Goal: Find specific fact: Find contact information

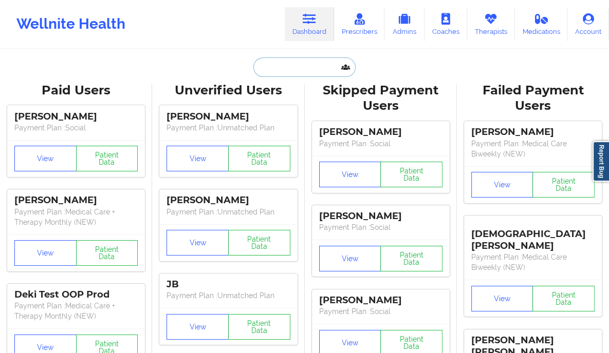
click at [266, 63] on input "text" at bounding box center [304, 68] width 102 height 20
paste input "[EMAIL_ADDRESS][DOMAIN_NAME]"
type input "[EMAIL_ADDRESS][DOMAIN_NAME]"
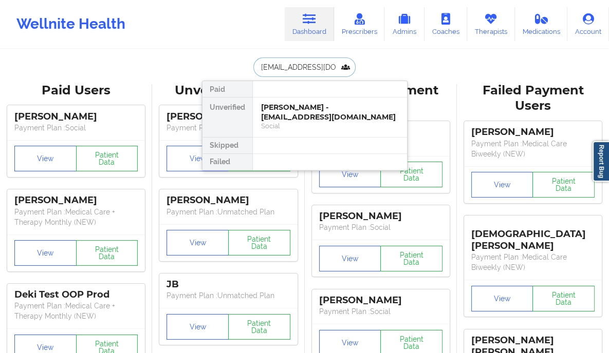
scroll to position [0, 28]
click at [301, 117] on div "Jordan [MEDICAL_DATA] - [EMAIL_ADDRESS][DOMAIN_NAME]" at bounding box center [330, 112] width 138 height 19
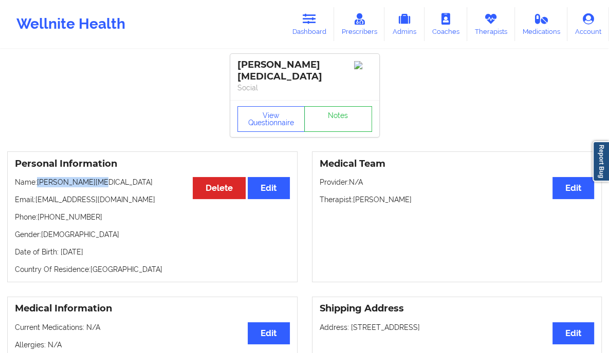
drag, startPoint x: 107, startPoint y: 173, endPoint x: 36, endPoint y: 172, distance: 70.4
click at [36, 177] on p "Name: [PERSON_NAME][MEDICAL_DATA]" at bounding box center [152, 182] width 275 height 10
copy p "[PERSON_NAME][MEDICAL_DATA]"
drag, startPoint x: 93, startPoint y: 208, endPoint x: 38, endPoint y: 209, distance: 55.0
click at [38, 212] on p "Phone: [PHONE_NUMBER]" at bounding box center [152, 217] width 275 height 10
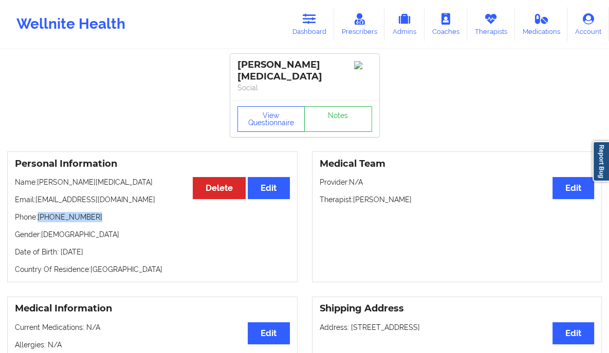
copy p "[PHONE_NUMBER]"
click at [311, 26] on link "Dashboard" at bounding box center [309, 24] width 49 height 34
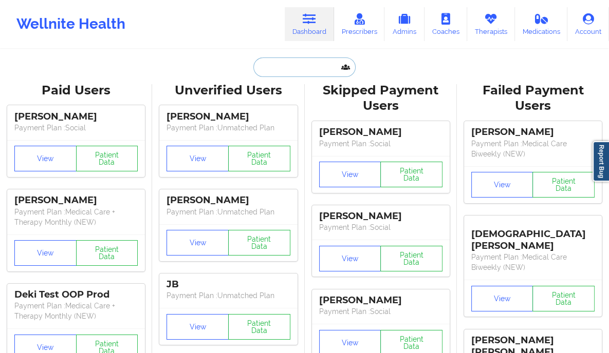
click at [306, 67] on input "text" at bounding box center [304, 68] width 102 height 20
paste input "[PERSON_NAME][EMAIL_ADDRESS][PERSON_NAME][DOMAIN_NAME]"
type input "[PERSON_NAME][EMAIL_ADDRESS][PERSON_NAME][DOMAIN_NAME]"
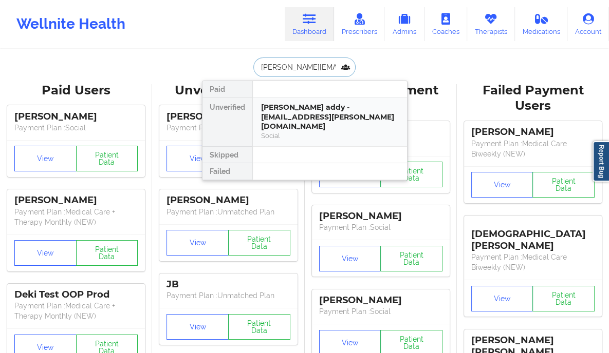
click at [294, 113] on div "[PERSON_NAME] addy - [EMAIL_ADDRESS][PERSON_NAME][DOMAIN_NAME]" at bounding box center [330, 117] width 138 height 29
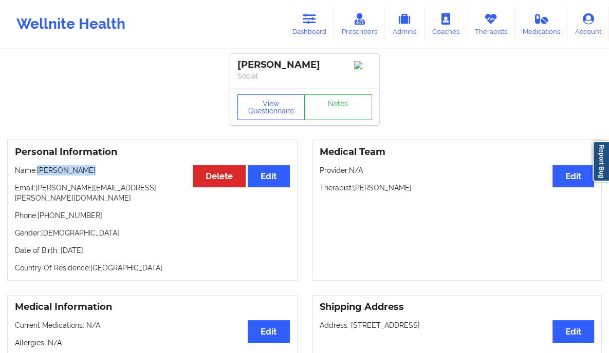
drag, startPoint x: 88, startPoint y: 173, endPoint x: 39, endPoint y: 170, distance: 48.9
click at [39, 170] on p "Name: [PERSON_NAME]" at bounding box center [152, 170] width 275 height 10
copy p "[PERSON_NAME]"
drag, startPoint x: 95, startPoint y: 205, endPoint x: 39, endPoint y: 205, distance: 55.5
click at [39, 211] on p "Phone: [PHONE_NUMBER]" at bounding box center [152, 216] width 275 height 10
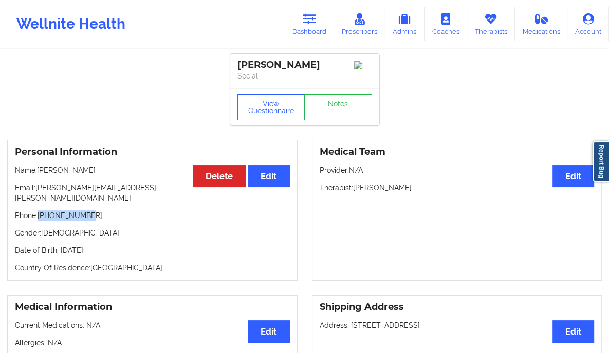
copy p "[PHONE_NUMBER]"
click at [308, 20] on icon at bounding box center [309, 18] width 13 height 11
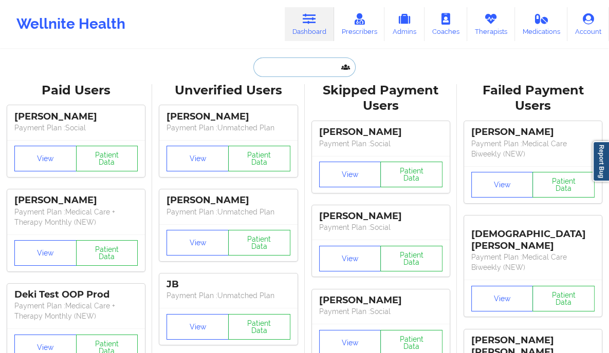
click at [284, 70] on input "text" at bounding box center [304, 68] width 102 height 20
paste input "[EMAIL_ADDRESS][DOMAIN_NAME]"
type input "[EMAIL_ADDRESS][DOMAIN_NAME]"
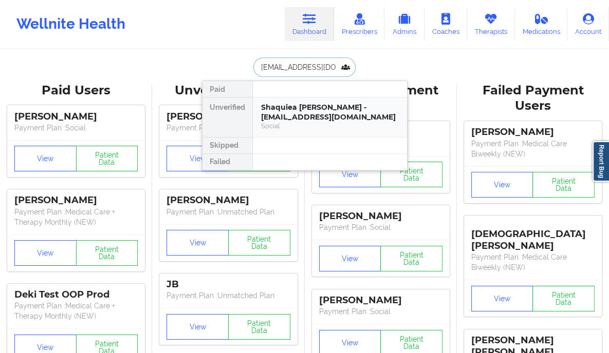
click at [355, 114] on div "Shaquiea [PERSON_NAME] - [EMAIL_ADDRESS][DOMAIN_NAME]" at bounding box center [330, 112] width 138 height 19
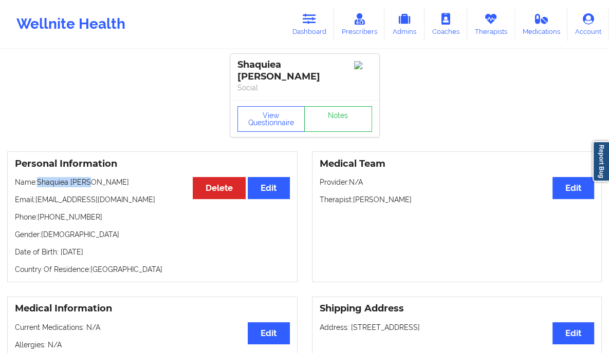
drag, startPoint x: 91, startPoint y: 173, endPoint x: 38, endPoint y: 174, distance: 52.9
click at [38, 177] on p "Name: [PERSON_NAME]" at bounding box center [152, 182] width 275 height 10
copy p "Shaquiea [PERSON_NAME]"
drag, startPoint x: 96, startPoint y: 212, endPoint x: 40, endPoint y: 211, distance: 56.5
click at [40, 212] on p "Phone: [PHONE_NUMBER]" at bounding box center [152, 217] width 275 height 10
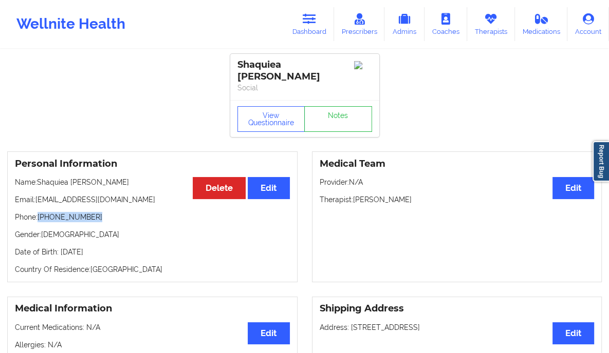
copy p "[PHONE_NUMBER]"
click at [309, 25] on link "Dashboard" at bounding box center [309, 24] width 49 height 34
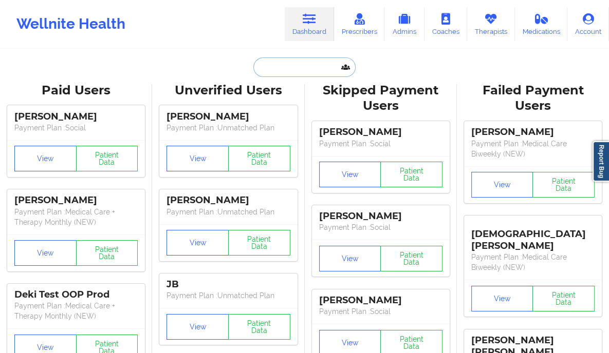
click at [260, 71] on input "text" at bounding box center [304, 68] width 102 height 20
paste input "[PHONE_NUMBER]"
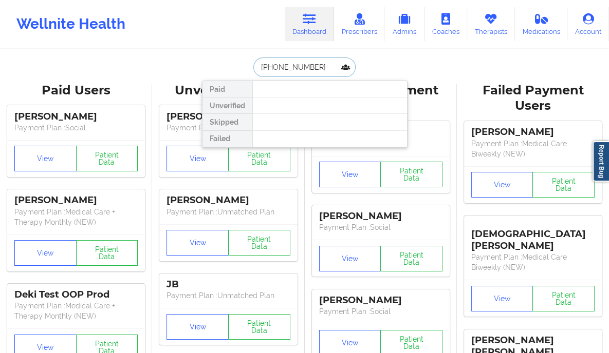
click at [261, 67] on input "[PHONE_NUMBER]" at bounding box center [304, 68] width 102 height 20
click at [261, 67] on input "17185065383" at bounding box center [304, 68] width 102 height 20
paste input "[PERSON_NAME][EMAIL_ADDRESS][PERSON_NAME][DOMAIN_NAME]"
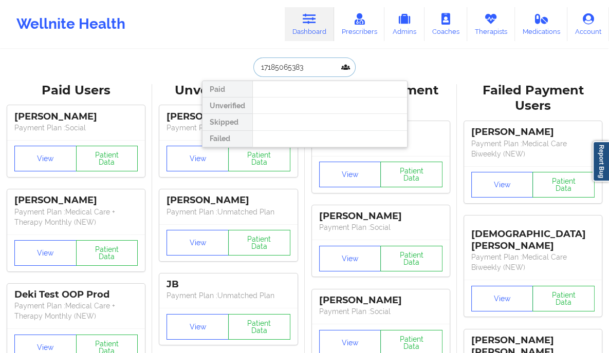
type input "[PERSON_NAME][EMAIL_ADDRESS][PERSON_NAME][DOMAIN_NAME]"
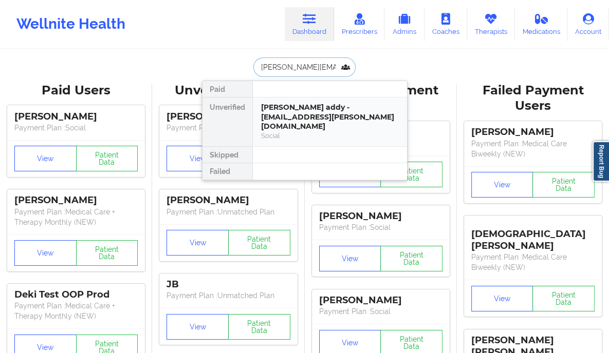
click at [359, 117] on div "[PERSON_NAME] addy - [EMAIL_ADDRESS][PERSON_NAME][DOMAIN_NAME]" at bounding box center [330, 117] width 138 height 29
